Goal: Transaction & Acquisition: Book appointment/travel/reservation

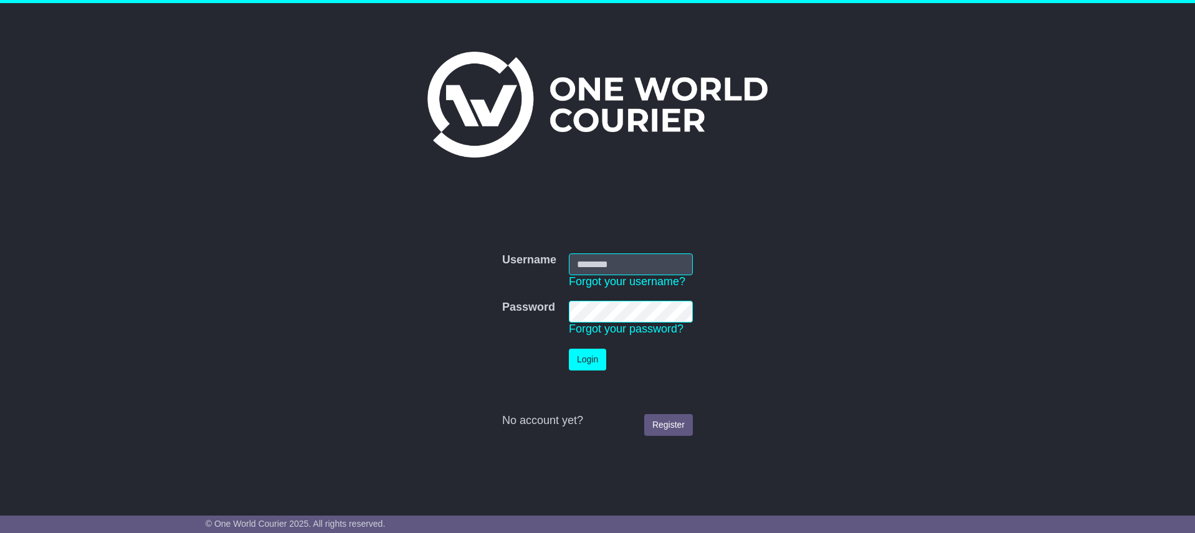
type input "**********"
click at [587, 360] on button "Login" at bounding box center [587, 360] width 37 height 22
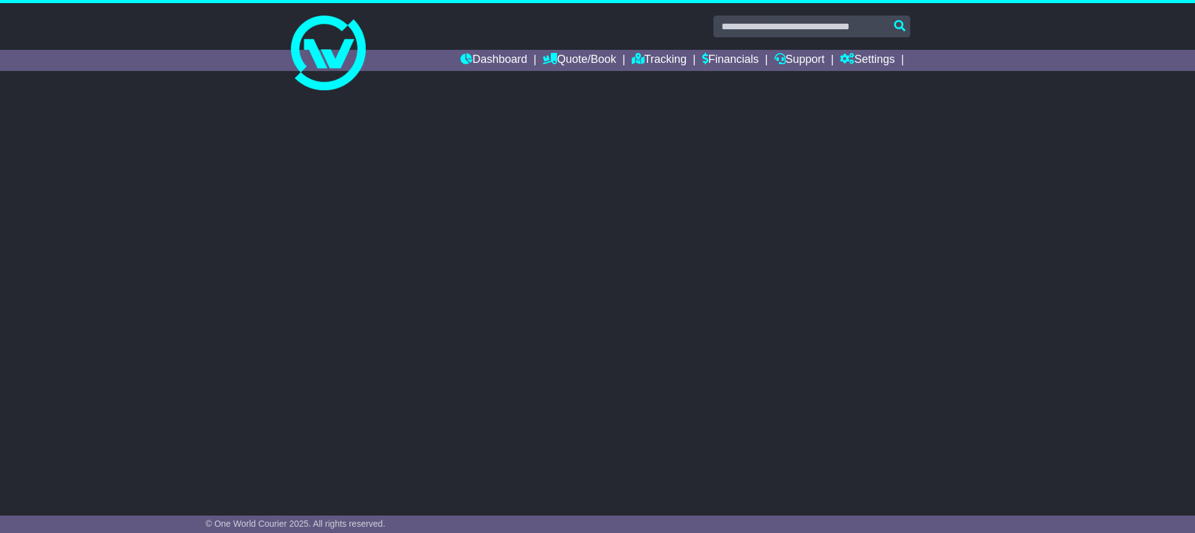
select select "**"
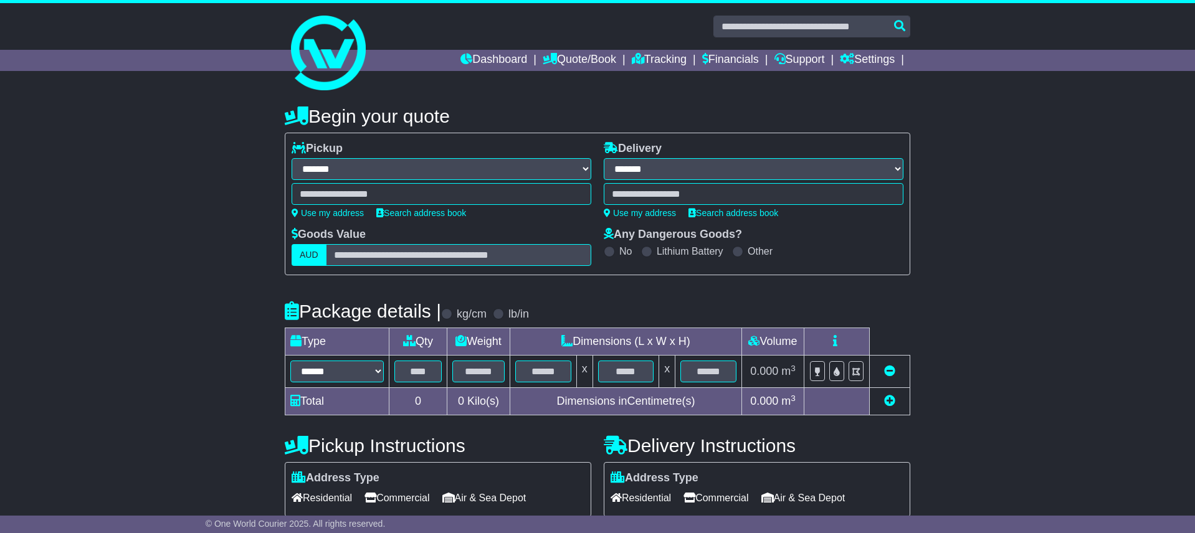
scroll to position [1, 0]
